Goal: Entertainment & Leisure: Consume media (video, audio)

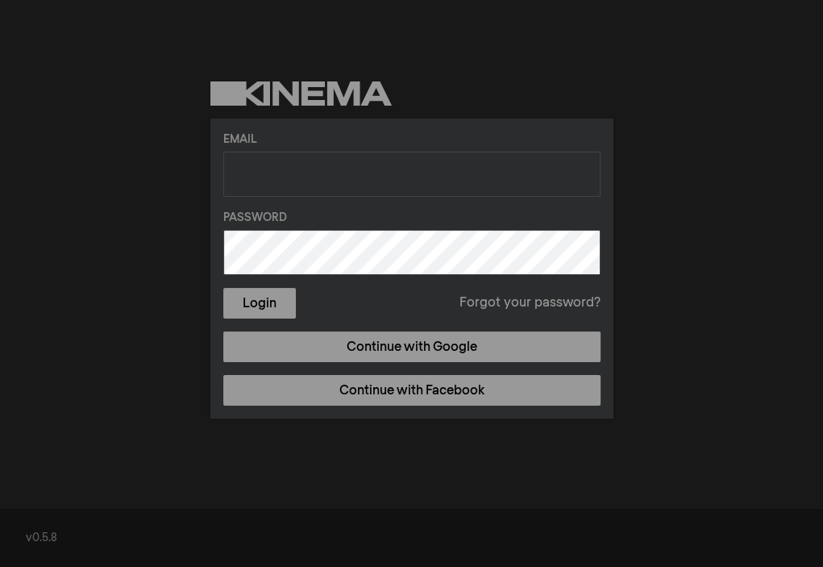
click at [393, 139] on label "Email" at bounding box center [411, 139] width 377 height 17
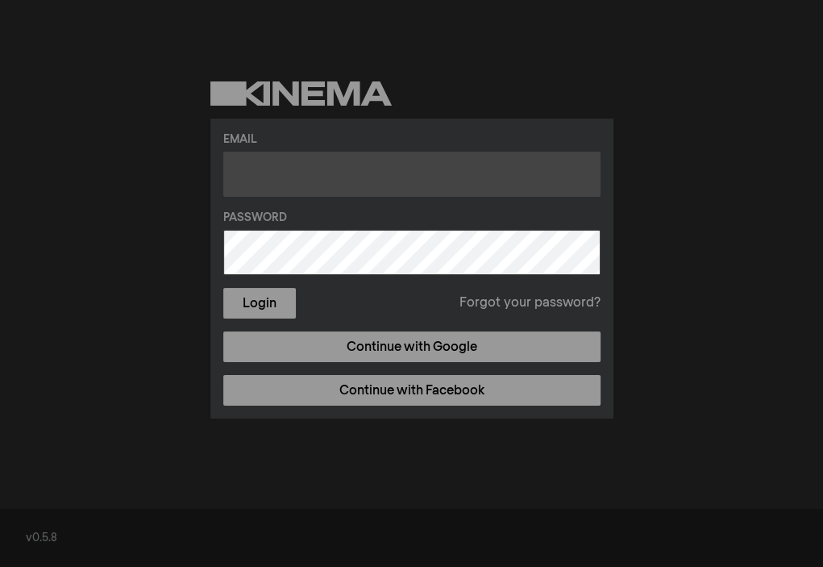
click at [396, 177] on input "text" at bounding box center [411, 174] width 377 height 45
type input "megan@world."
drag, startPoint x: 342, startPoint y: 175, endPoint x: 206, endPoint y: 172, distance: 136.3
click at [206, 172] on div "Email megan@world. Password Login Forgot your password? Continue with Google Co…" at bounding box center [411, 250] width 823 height 500
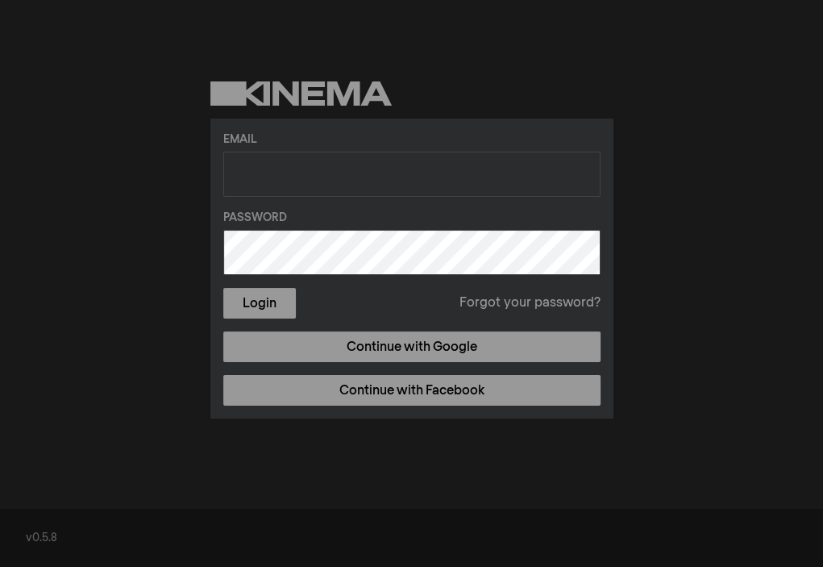
click at [135, 285] on div "Email Password Login Forgot your password? Continue with Google Continue with F…" at bounding box center [411, 250] width 823 height 500
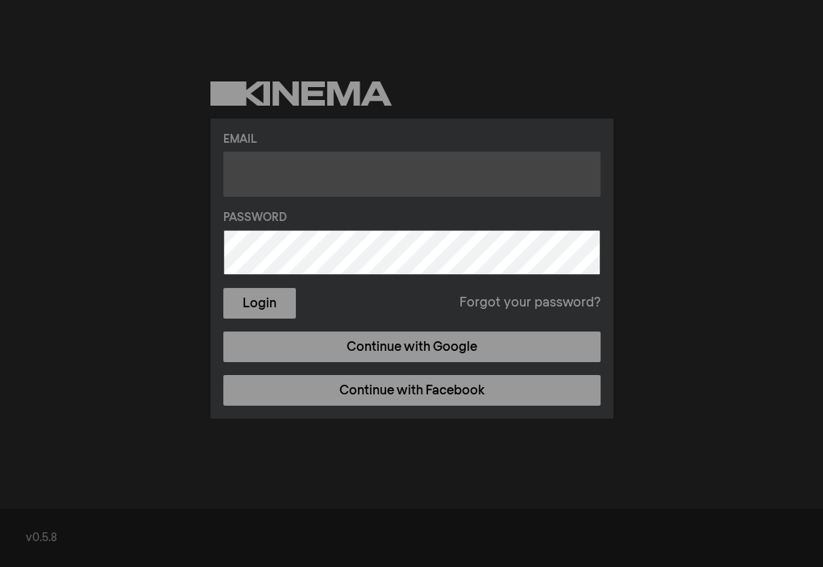
click at [305, 164] on input "text" at bounding box center [411, 174] width 377 height 45
type input "[EMAIL_ADDRESS][DOMAIN_NAME]"
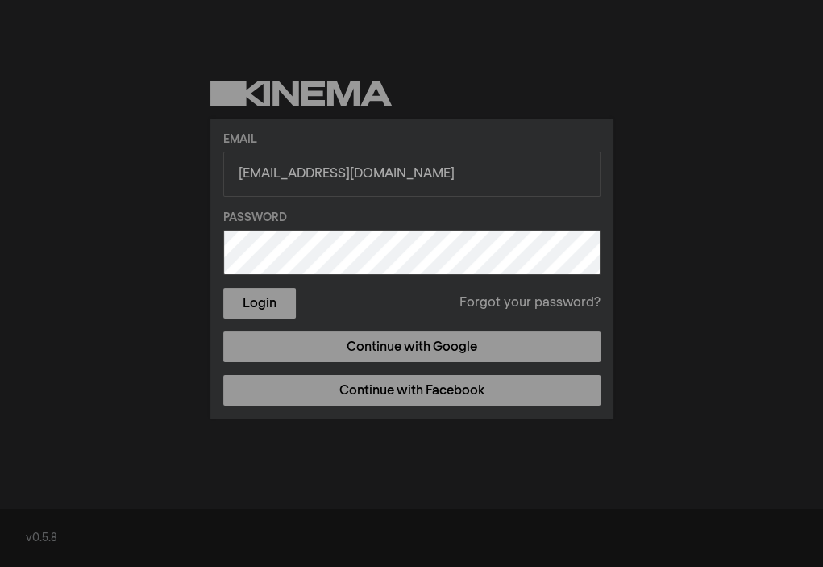
click at [116, 209] on div "Email [EMAIL_ADDRESS][DOMAIN_NAME] Password Login Forgot your password? Continu…" at bounding box center [411, 250] width 823 height 500
click at [306, 223] on label "Password" at bounding box center [411, 218] width 377 height 17
click at [184, 378] on div "Email [EMAIL_ADDRESS][DOMAIN_NAME] Password Login Forgot your password? Continu…" at bounding box center [411, 250] width 823 height 500
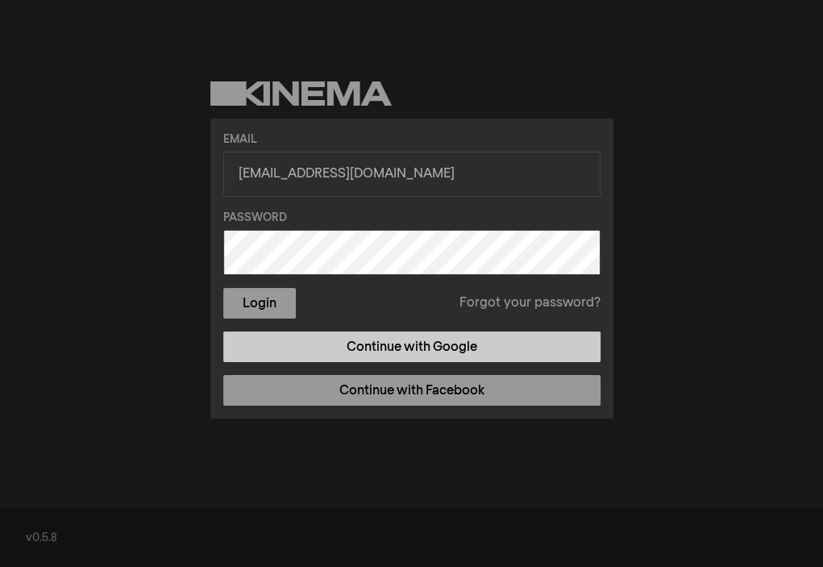
click at [550, 352] on link "Continue with Google" at bounding box center [411, 346] width 377 height 31
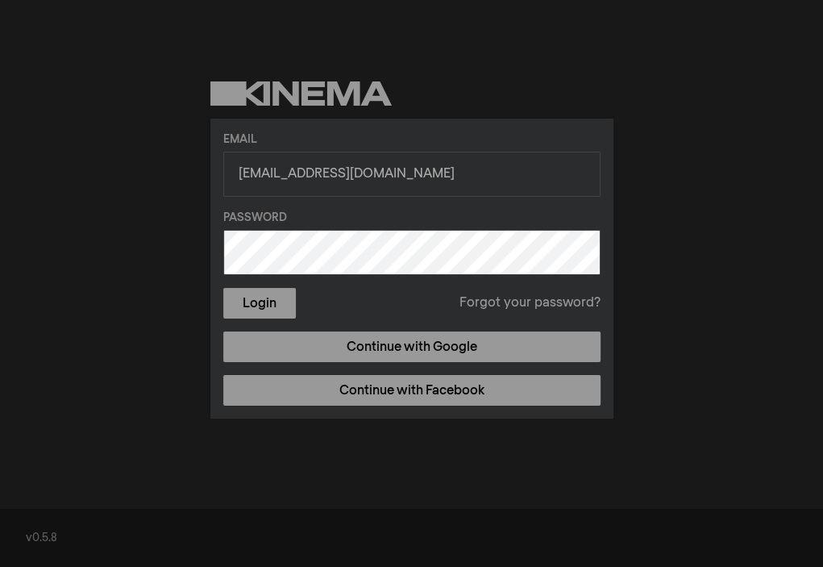
click at [515, 303] on link "Forgot your password?" at bounding box center [530, 302] width 141 height 19
click at [314, 222] on label "Password" at bounding box center [411, 218] width 377 height 17
click at [248, 311] on button "Login" at bounding box center [259, 303] width 73 height 31
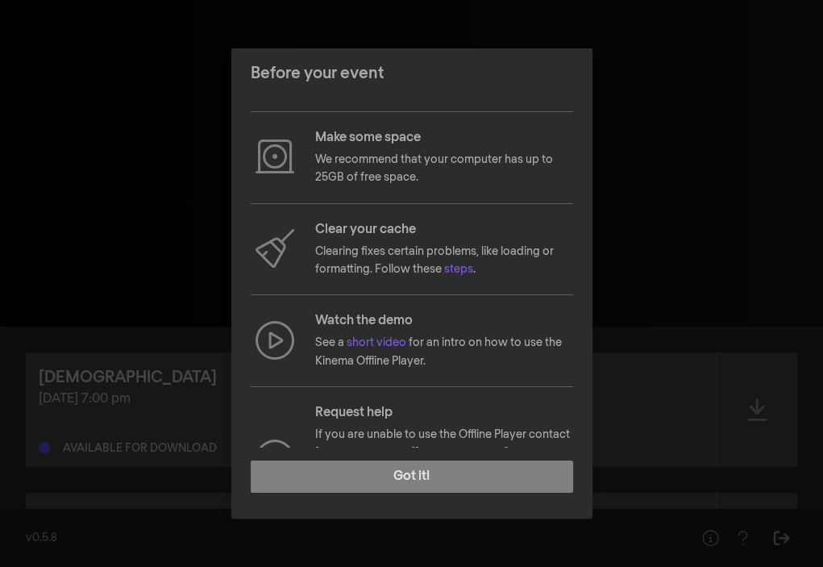
scroll to position [142, 0]
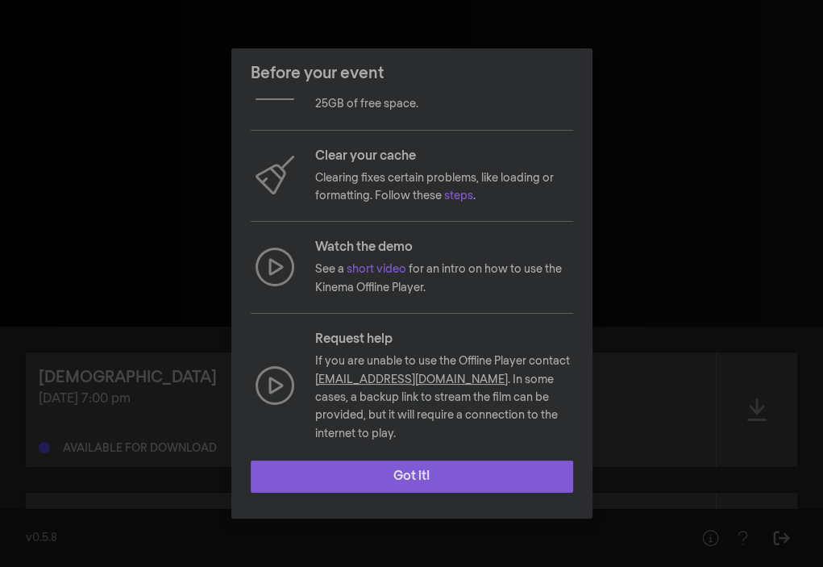
click at [452, 483] on button "Got it!" at bounding box center [412, 476] width 323 height 32
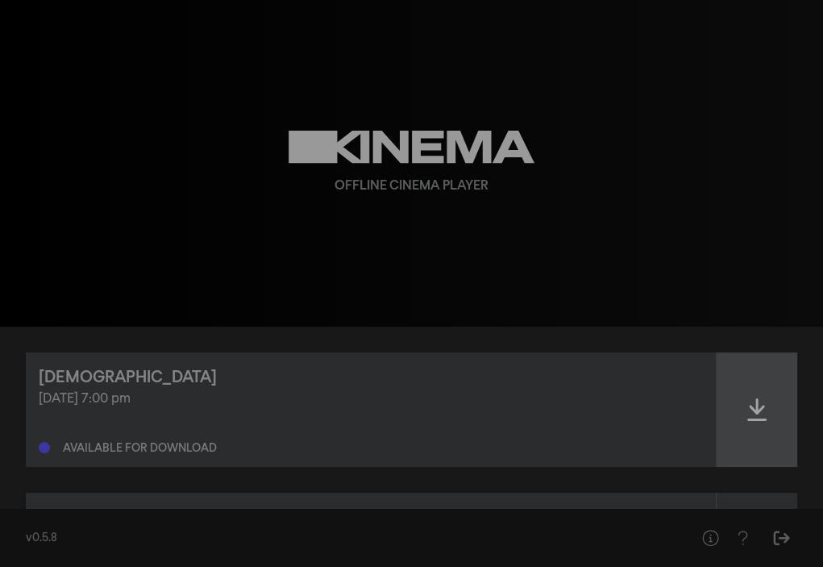
click at [752, 414] on icon at bounding box center [756, 410] width 19 height 26
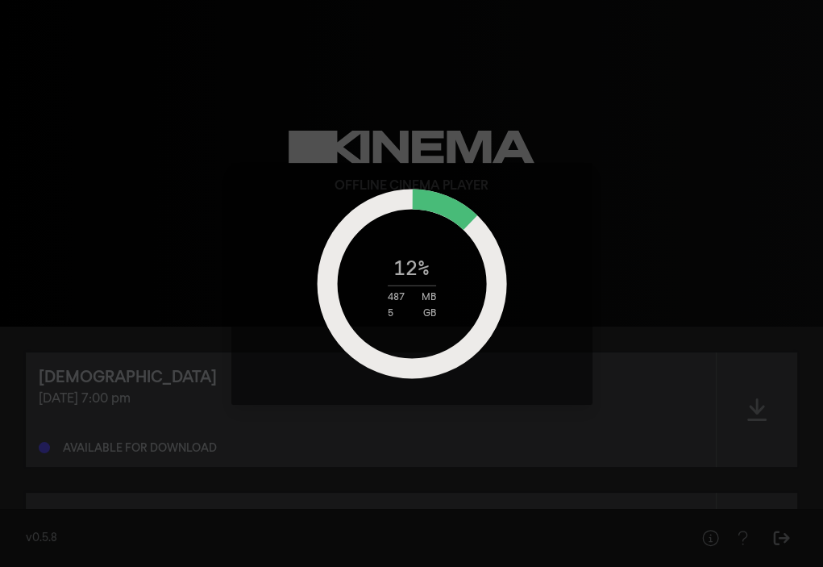
click at [174, 198] on div "12 % 487 MB 5 GB" at bounding box center [411, 283] width 823 height 567
click at [55, 261] on div "29 % 1 GB 5 GB" at bounding box center [411, 283] width 823 height 567
click at [27, 236] on div "49 % 2 GB 5 GB" at bounding box center [411, 283] width 823 height 567
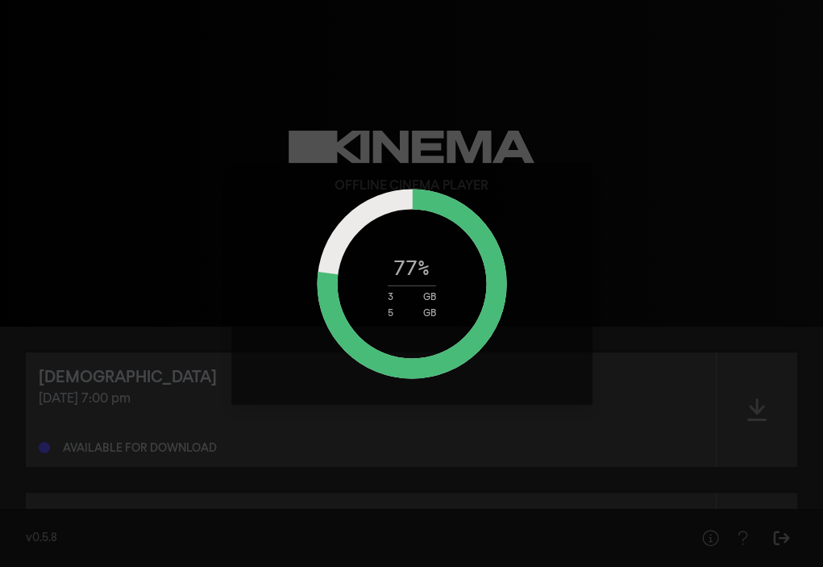
click at [31, 312] on div "77 % 3 GB 5 GB" at bounding box center [411, 283] width 823 height 567
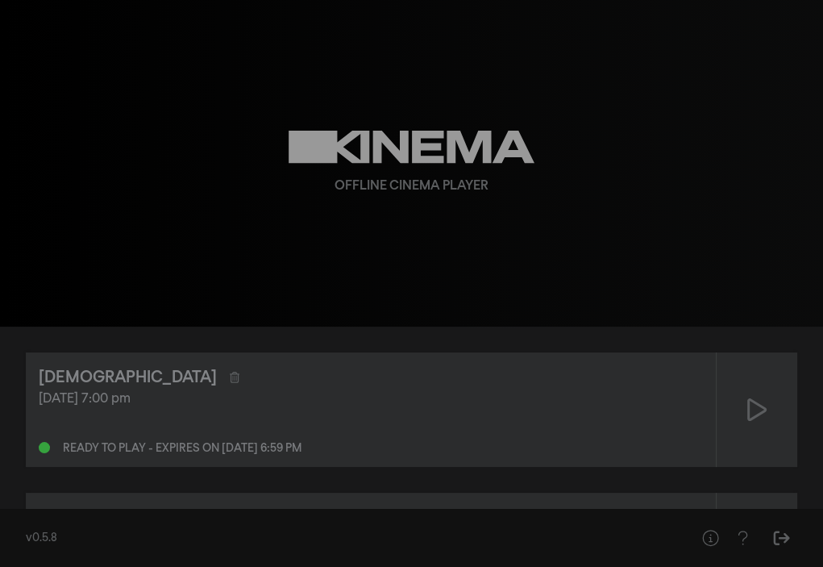
click at [72, 297] on div "play_arrow 0:00 volume_up fullscreen settings closed_caption Captions Off setti…" at bounding box center [411, 163] width 823 height 327
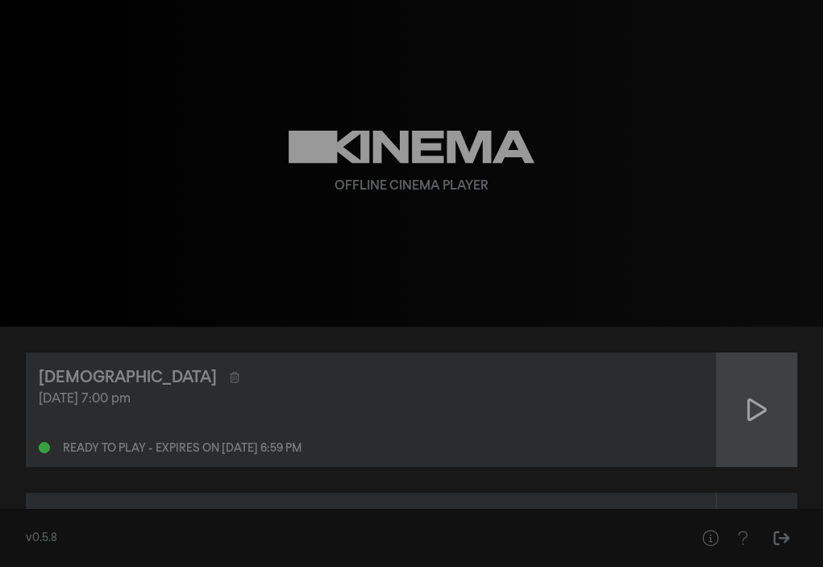
click at [764, 419] on icon at bounding box center [756, 410] width 19 height 26
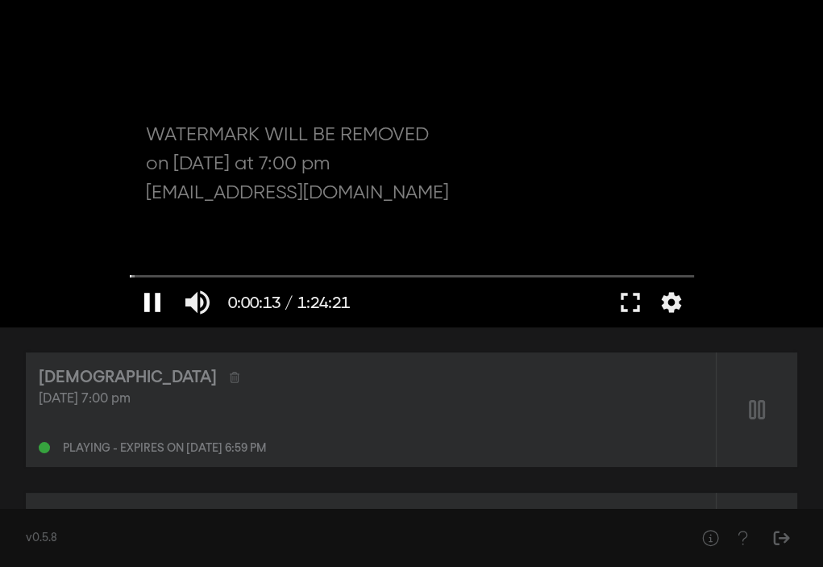
click at [158, 304] on button "pause" at bounding box center [152, 302] width 45 height 48
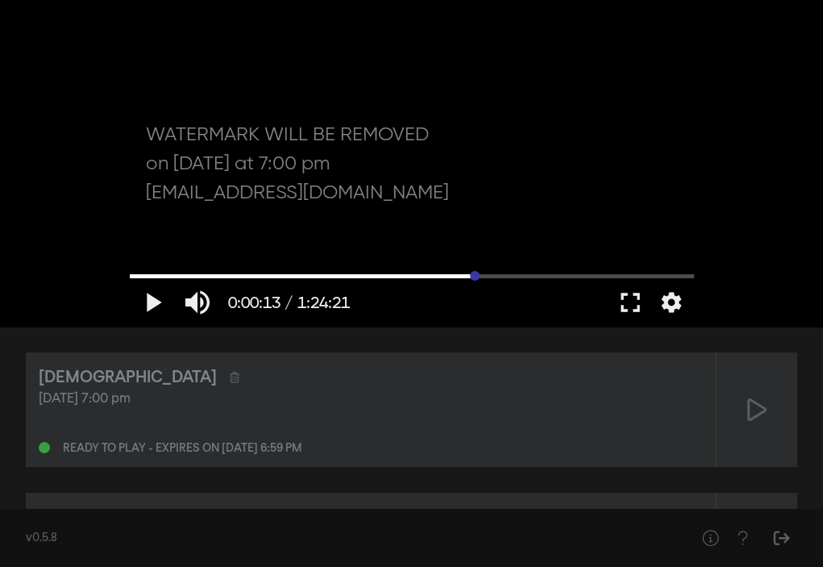
click at [474, 275] on input "Seek" at bounding box center [412, 276] width 564 height 10
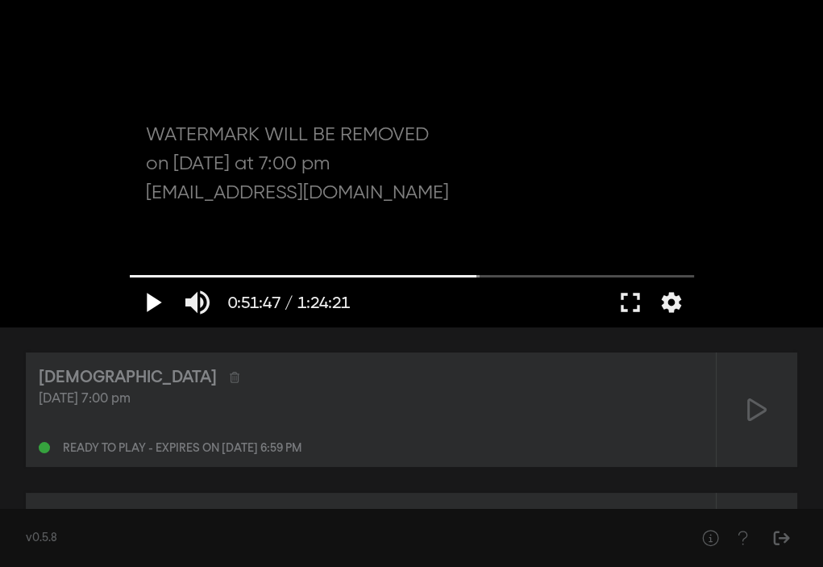
click at [154, 307] on button "play_arrow" at bounding box center [152, 302] width 45 height 48
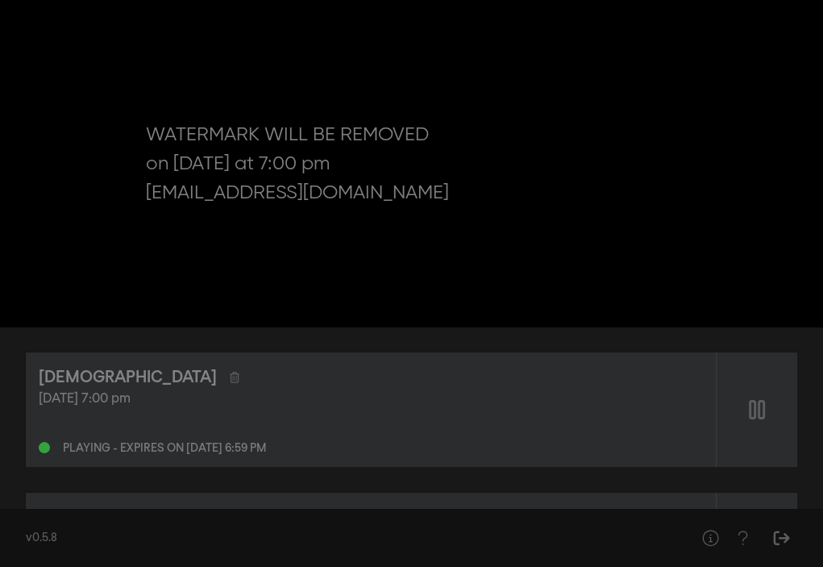
click at [154, 307] on button "pause" at bounding box center [152, 302] width 45 height 48
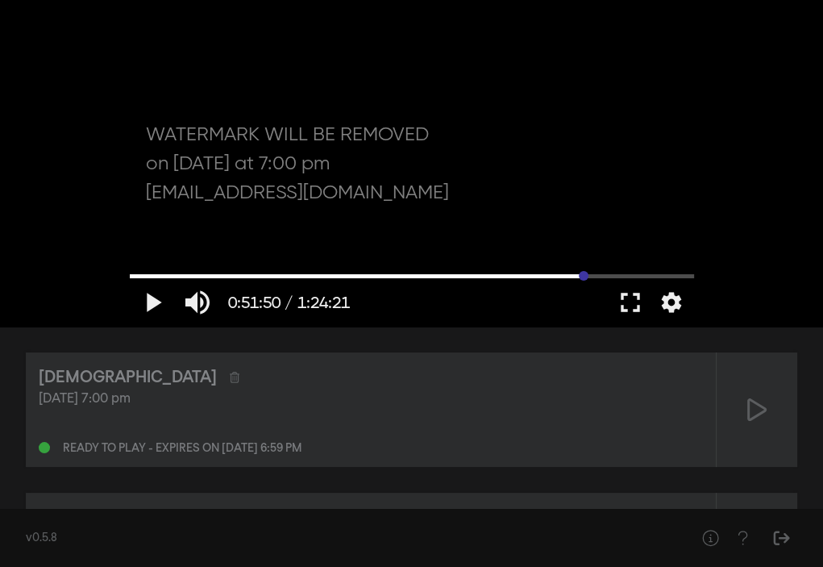
click at [584, 272] on input "Seek" at bounding box center [412, 276] width 564 height 10
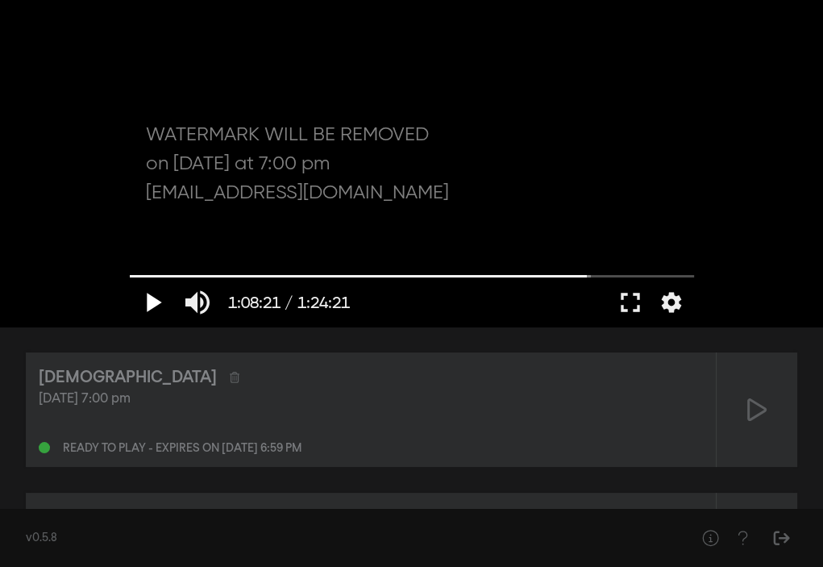
click at [150, 302] on button "play_arrow" at bounding box center [152, 302] width 45 height 48
click at [150, 302] on button "pause" at bounding box center [152, 302] width 45 height 48
click at [62, 291] on div "play_arrow 1:08:23 / 1:24:21 volume_up fullscreen settings closed_caption Capti…" at bounding box center [411, 163] width 823 height 327
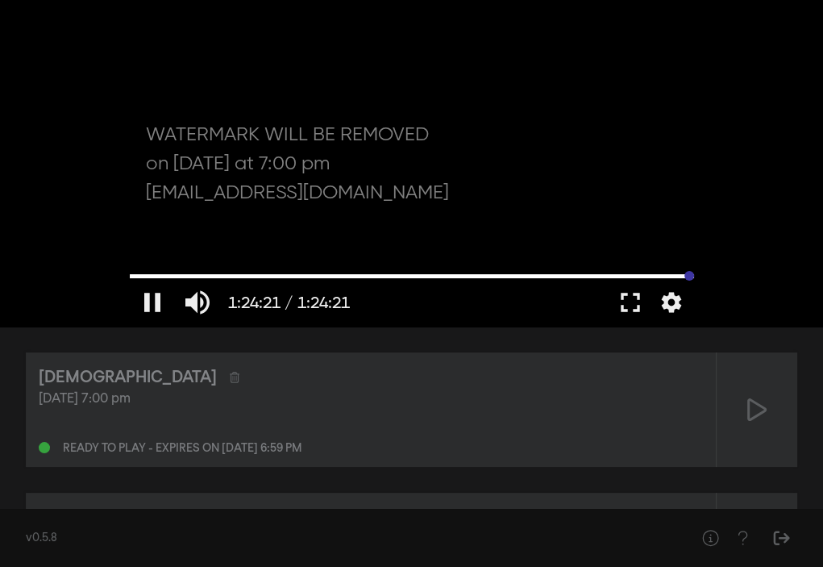
drag, startPoint x: 583, startPoint y: 273, endPoint x: 702, endPoint y: 285, distance: 120.0
type input "5061.181"
click at [694, 281] on input "Seek" at bounding box center [412, 276] width 564 height 10
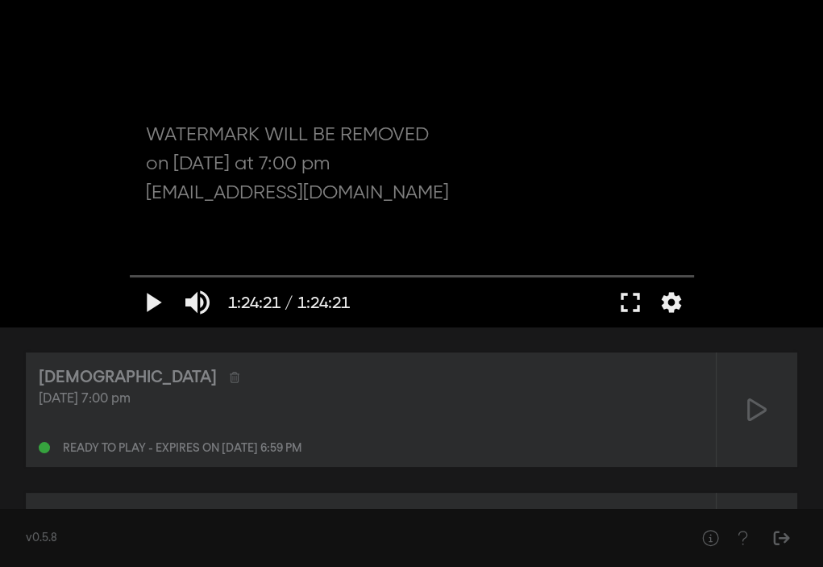
click at [106, 48] on div "play_arrow 1:24:21 / 1:24:21 volume_up fullscreen settings closed_caption Capti…" at bounding box center [411, 163] width 823 height 327
click at [84, 289] on div "play_arrow 1:24:21 / 1:24:21 volume_up fullscreen settings closed_caption Capti…" at bounding box center [411, 163] width 823 height 327
